Goal: Task Accomplishment & Management: Use online tool/utility

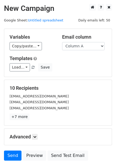
scroll to position [43, 0]
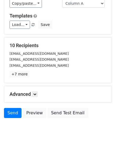
click at [38, 97] on h5 "Advanced" at bounding box center [58, 94] width 97 height 6
click at [38, 97] on link at bounding box center [35, 94] width 6 height 6
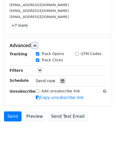
scroll to position [95, 0]
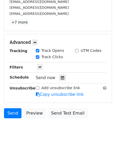
click at [62, 82] on div "Tracking Track Opens UTM Codes Track Clicks Filters Only include spreadsheet ro…" at bounding box center [58, 73] width 97 height 50
click at [61, 78] on icon at bounding box center [62, 78] width 3 height 4
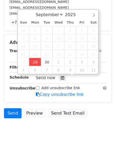
type input "2025-09-29 12:00"
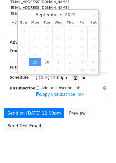
scroll to position [0, 0]
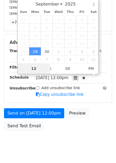
type input "4"
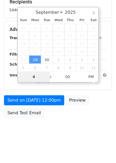
scroll to position [86, 0]
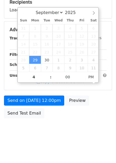
type input "2025-09-29 16:00"
click at [48, 108] on div "Send on Sep 29 at 12:00pm Preview Send Test Email" at bounding box center [58, 108] width 116 height 25
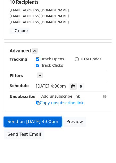
click at [51, 126] on link "Send on Sep 29 at 4:00pm" at bounding box center [33, 122] width 58 height 10
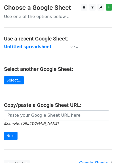
click at [20, 46] on strong "Untitled spreadsheet" at bounding box center [27, 47] width 47 height 5
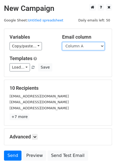
click at [92, 46] on select "Column A Column B Column C Column D Column E Column F" at bounding box center [83, 46] width 42 height 8
click at [62, 42] on select "Column A Column B Column C Column D Column E Column F" at bounding box center [83, 46] width 42 height 8
drag, startPoint x: 89, startPoint y: 42, endPoint x: 89, endPoint y: 49, distance: 7.2
click at [89, 42] on select "Column A Column B Column C Column D Column E Column F" at bounding box center [83, 46] width 42 height 8
select select "Column B"
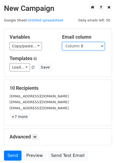
click at [62, 42] on select "Column A Column B Column C Column D Column E Column F" at bounding box center [83, 46] width 42 height 8
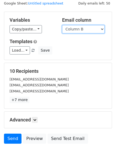
scroll to position [27, 0]
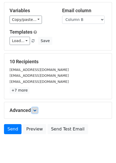
click at [38, 111] on link at bounding box center [35, 111] width 6 height 6
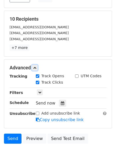
scroll to position [95, 0]
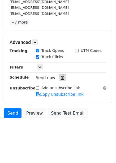
click at [62, 80] on div at bounding box center [62, 78] width 7 height 7
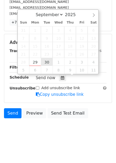
type input "2025-09-30 12:00"
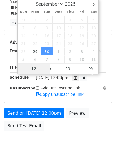
scroll to position [0, 0]
type input "5"
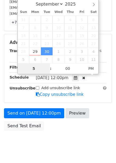
scroll to position [86, 0]
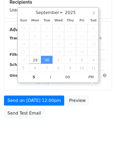
type input "2025-09-30 17:00"
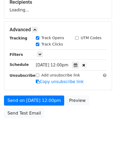
click at [76, 119] on div "Send on Sep 30 at 12:00pm Preview Send Test Email" at bounding box center [58, 108] width 116 height 25
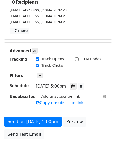
click at [92, 123] on div "Send on Sep 30 at 5:00pm Preview Send Test Email" at bounding box center [58, 129] width 116 height 25
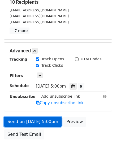
click at [45, 124] on link "Send on Sep 30 at 5:00pm" at bounding box center [33, 122] width 58 height 10
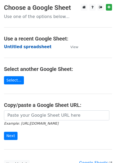
click at [42, 49] on strong "Untitled spreadsheet" at bounding box center [27, 47] width 47 height 5
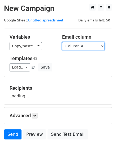
drag, startPoint x: 0, startPoint y: 0, endPoint x: 84, endPoint y: 46, distance: 95.8
click at [84, 46] on select "Column A Column B Column C Column D Column E Column F" at bounding box center [83, 46] width 42 height 8
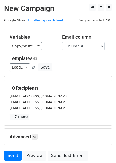
click at [83, 69] on div "Load... No templates saved Save" at bounding box center [58, 67] width 105 height 8
click at [84, 46] on select "Column A Column B Column C Column D Column E Column F" at bounding box center [83, 46] width 42 height 8
select select "Column C"
click at [62, 42] on select "Column A Column B Column C Column D Column E Column F" at bounding box center [83, 46] width 42 height 8
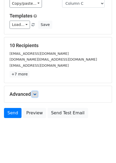
click at [38, 95] on link at bounding box center [35, 94] width 6 height 6
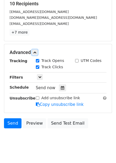
scroll to position [93, 0]
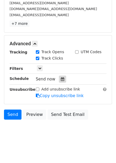
click at [62, 80] on div at bounding box center [62, 79] width 7 height 7
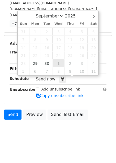
type input "2025-10-01 12:00"
select select "9"
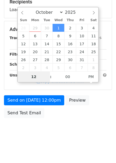
scroll to position [86, 0]
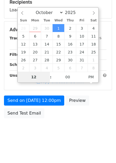
type input "6"
type input "2025-10-01 18:00"
click at [73, 121] on body "New Campaign Daily emails left: 50 Google Sheet: Untitled spreadsheet Variables…" at bounding box center [58, 30] width 116 height 225
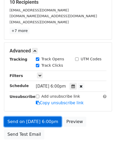
click at [41, 122] on link "Send on Oct 1 at 6:00pm" at bounding box center [33, 122] width 58 height 10
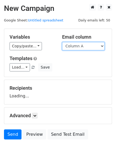
drag, startPoint x: 0, startPoint y: 0, endPoint x: 77, endPoint y: 47, distance: 90.5
click at [77, 47] on select "Column A Column B Column C Column D Column E Column F" at bounding box center [83, 46] width 42 height 8
click at [62, 42] on select "Column A Column B Column C Column D Column E Column F" at bounding box center [83, 46] width 42 height 8
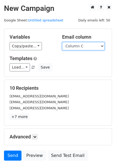
drag, startPoint x: 80, startPoint y: 46, endPoint x: 81, endPoint y: 49, distance: 3.0
click at [80, 46] on select "Column A Column B Column C Column D Column E Column F" at bounding box center [83, 46] width 42 height 8
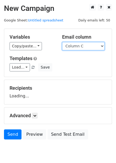
select select "Column D"
click at [62, 42] on select "Column A Column B Column C Column D Column E Column F" at bounding box center [83, 46] width 42 height 8
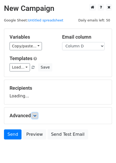
click at [34, 117] on link at bounding box center [35, 116] width 6 height 6
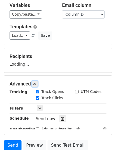
scroll to position [44, 0]
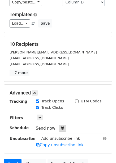
click at [62, 131] on div at bounding box center [62, 128] width 7 height 7
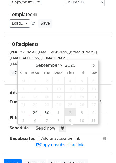
type input "2025-10-02 12:00"
select select "9"
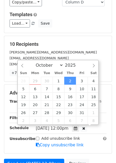
scroll to position [0, 0]
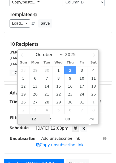
type input "7"
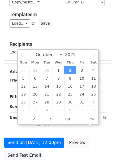
type input "2025-10-02 19:00"
click at [89, 149] on div "Send on Oct 2 at 12:00pm Preview Send Test Email" at bounding box center [58, 150] width 116 height 25
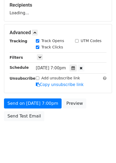
scroll to position [86, 0]
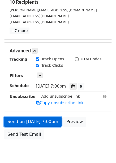
click at [43, 124] on link "Send on Oct 2 at 7:00pm" at bounding box center [33, 122] width 58 height 10
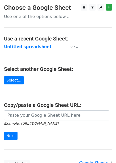
click at [28, 46] on strong "Untitled spreadsheet" at bounding box center [27, 47] width 47 height 5
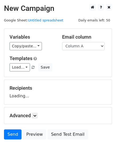
click at [73, 47] on select "Column A Column B Column C Column D Column E Column F" at bounding box center [83, 46] width 42 height 8
drag, startPoint x: 74, startPoint y: 94, endPoint x: 76, endPoint y: 91, distance: 4.1
click at [74, 94] on div "Recipients Loading..." at bounding box center [58, 92] width 97 height 14
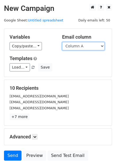
drag, startPoint x: 85, startPoint y: 43, endPoint x: 85, endPoint y: 47, distance: 3.4
click at [85, 43] on select "Column A Column B Column C Column D Column E Column F" at bounding box center [83, 46] width 42 height 8
select select "Column E"
click at [62, 42] on select "Column A Column B Column C Column D Column E Column F" at bounding box center [83, 46] width 42 height 8
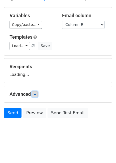
click at [34, 93] on link at bounding box center [35, 94] width 6 height 6
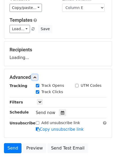
scroll to position [48, 0]
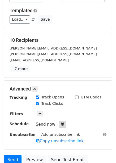
click at [61, 124] on icon at bounding box center [62, 125] width 3 height 4
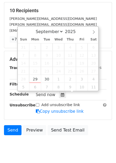
scroll to position [80, 0]
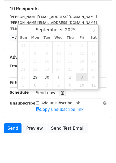
type input "2025-10-03 12:00"
select select "9"
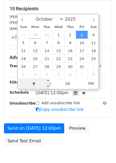
click at [40, 82] on input "9" at bounding box center [34, 83] width 32 height 11
type input "8"
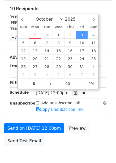
type input "2025-10-03 20:00"
click at [92, 132] on div "Send on Oct 3 at 12:00pm Preview Send Test Email" at bounding box center [58, 136] width 116 height 25
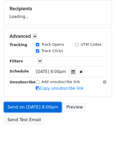
click at [39, 110] on link "Send on Oct 3 at 8:00pm" at bounding box center [33, 107] width 58 height 10
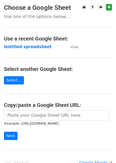
click at [26, 50] on td "Untitled spreadsheet" at bounding box center [34, 47] width 61 height 6
click at [38, 42] on h4 "Use a recent Google Sheet:" at bounding box center [58, 39] width 108 height 6
click at [38, 43] on main "Choose a Google Sheet Use one of the options below... Use a recent Google Sheet…" at bounding box center [58, 86] width 116 height 165
click at [38, 47] on strong "Untitled spreadsheet" at bounding box center [27, 47] width 47 height 5
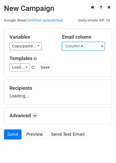
click at [78, 49] on select "Column A Column B Column C Column D Column E Column F" at bounding box center [83, 46] width 42 height 8
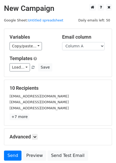
click at [77, 53] on div "Variables Copy/paste... {{Column A}} {{Column B}} {{Column C}} {{Column D}} {{C…" at bounding box center [57, 53] width 107 height 48
drag, startPoint x: 78, startPoint y: 44, endPoint x: 80, endPoint y: 50, distance: 6.0
click at [78, 44] on select "Column A Column B Column C Column D Column E Column F" at bounding box center [83, 46] width 42 height 8
select select "Column F"
click at [62, 42] on select "Column A Column B Column C Column D Column E Column F" at bounding box center [83, 46] width 42 height 8
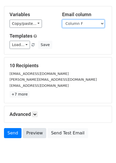
scroll to position [43, 0]
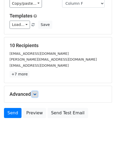
click at [36, 94] on icon at bounding box center [34, 94] width 3 height 3
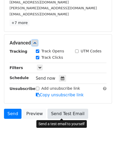
scroll to position [95, 0]
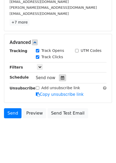
click at [61, 78] on icon at bounding box center [62, 78] width 3 height 4
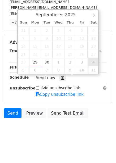
type input "[DATE] 12:00"
select select "9"
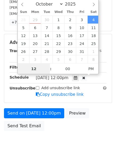
scroll to position [0, 0]
type input "9"
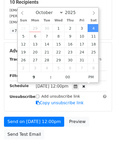
type input "[DATE] 21:00"
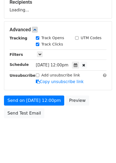
click at [105, 101] on div "Send on [DATE] 12:00pm Preview Send Test Email" at bounding box center [58, 108] width 116 height 25
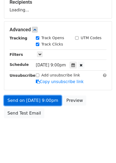
click at [49, 103] on link "Send on [DATE] 9:00pm" at bounding box center [33, 101] width 58 height 10
